Goal: Browse casually

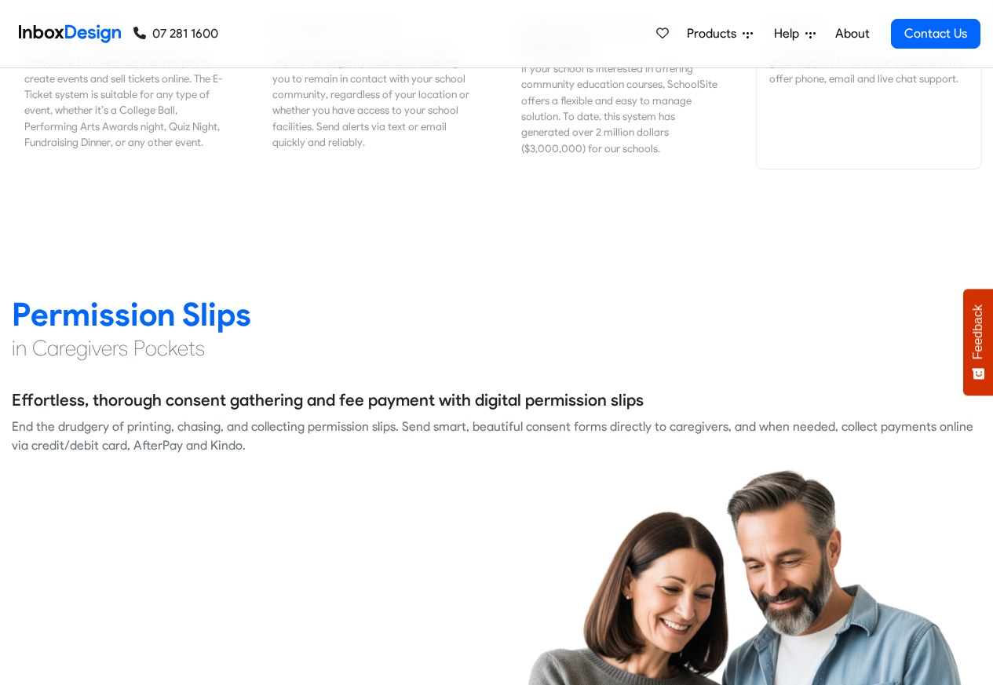
scroll to position [1978, 0]
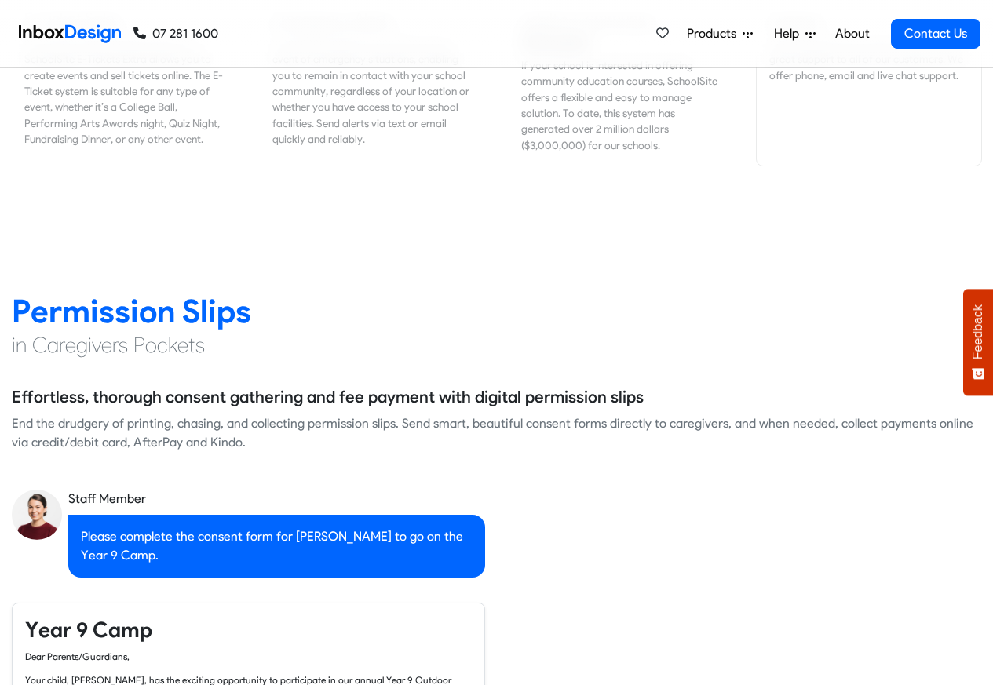
checkbox input "true"
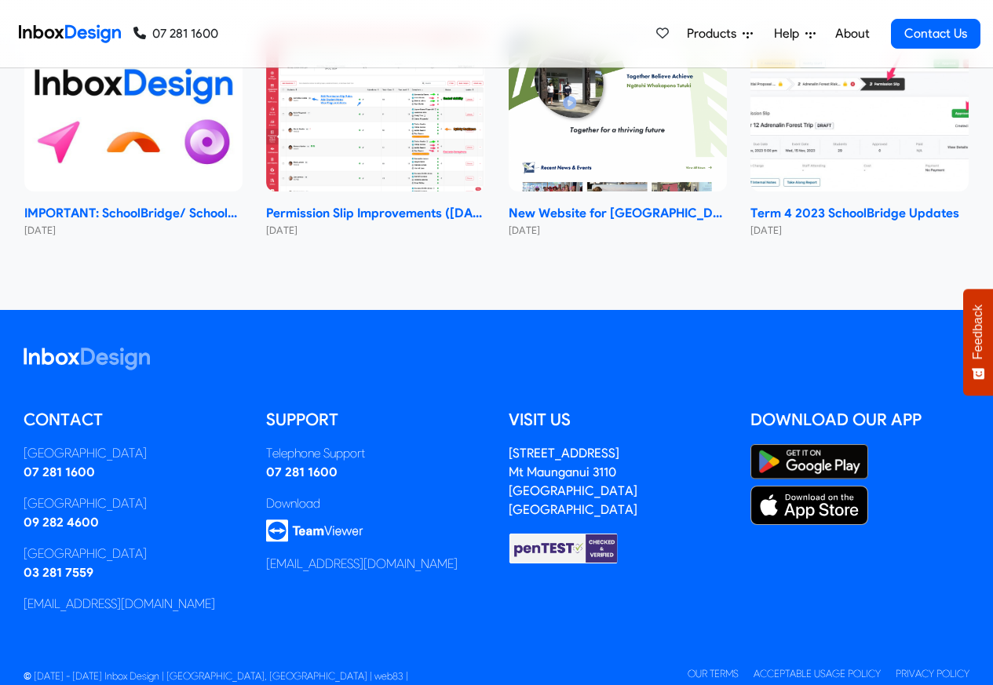
checkbox input "true"
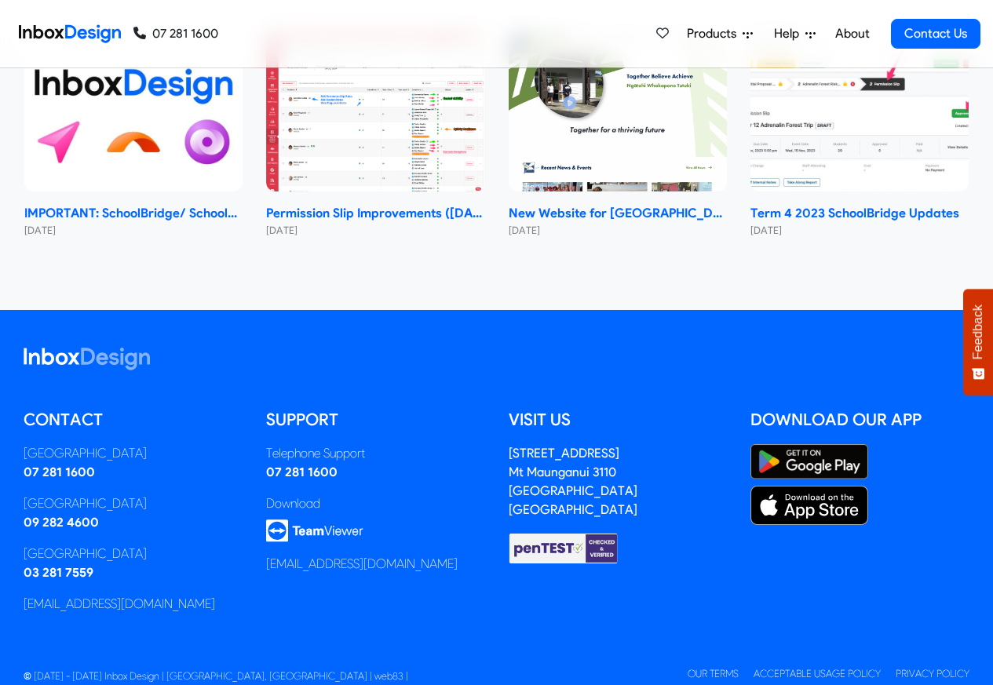
checkbox input "true"
